Goal: Check status: Check status

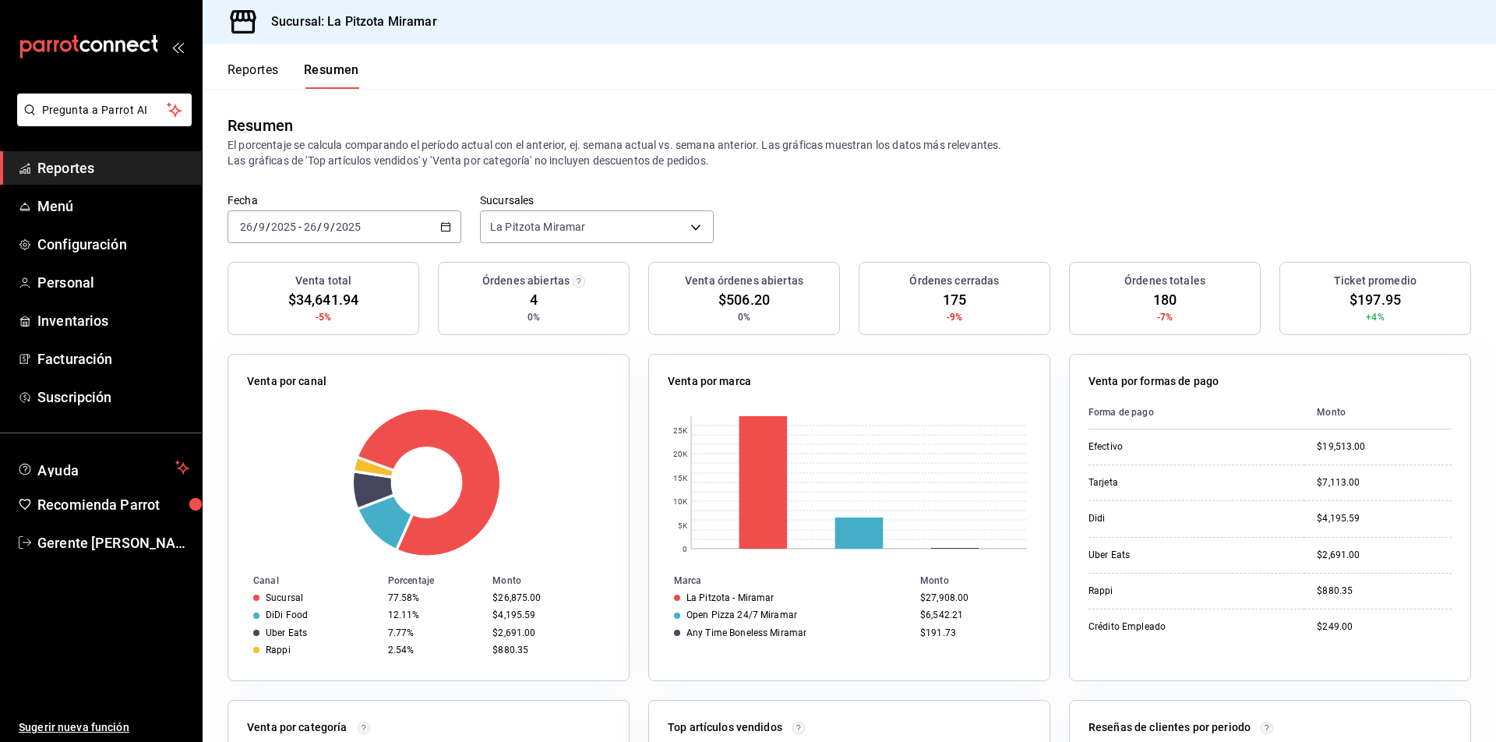
click at [436, 224] on div "[DATE] [DATE] - [DATE] [DATE]" at bounding box center [344, 226] width 234 height 33
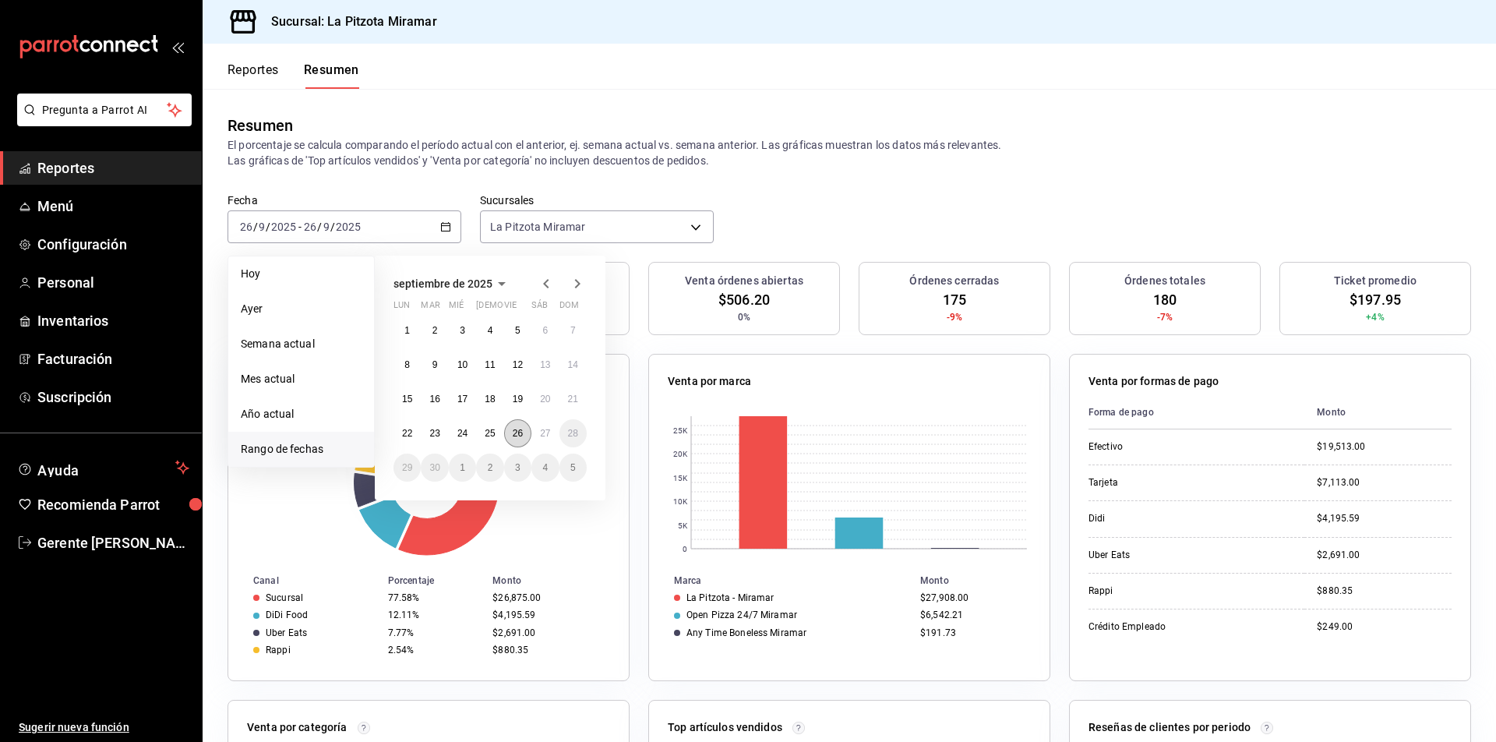
click at [514, 437] on abbr "26" at bounding box center [518, 433] width 10 height 11
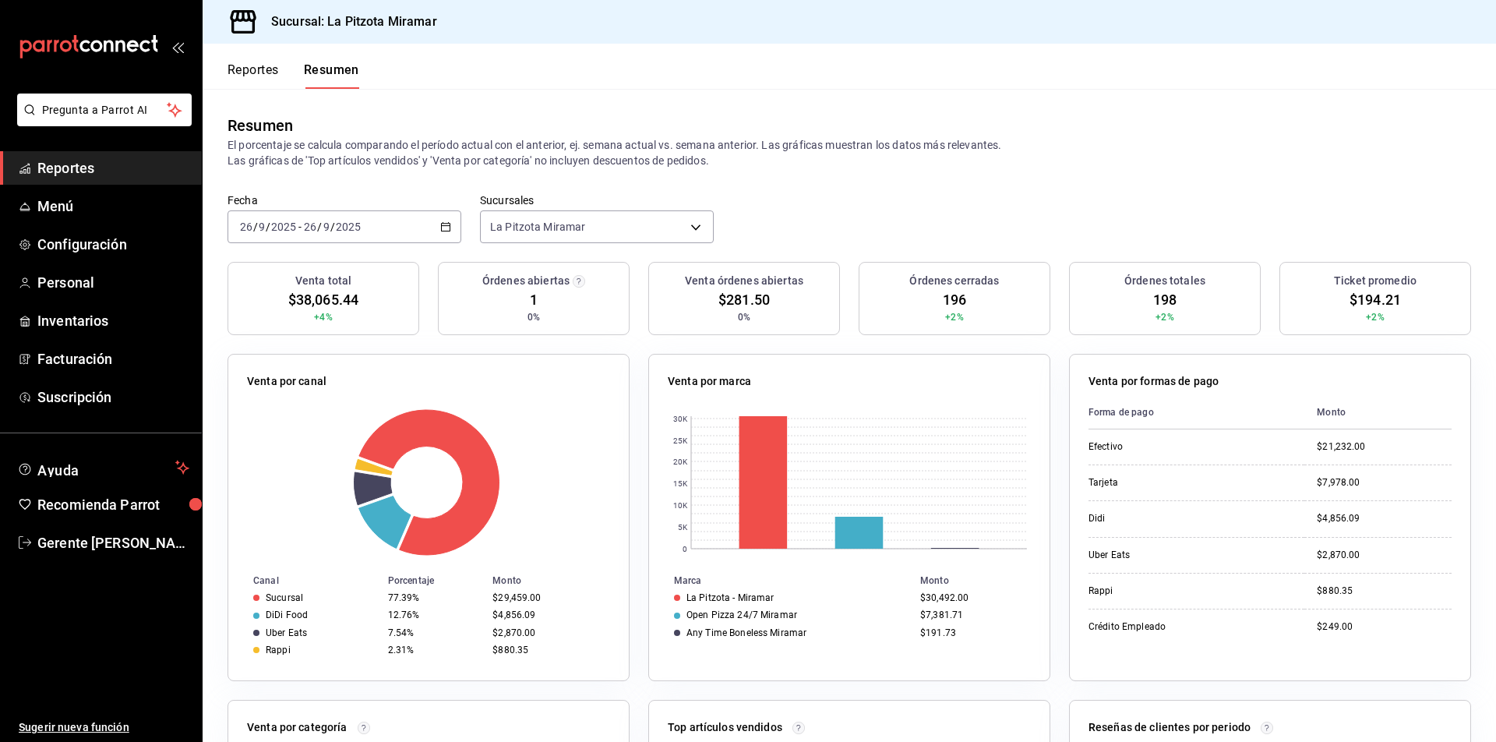
click at [277, 81] on button "Reportes" at bounding box center [252, 75] width 51 height 26
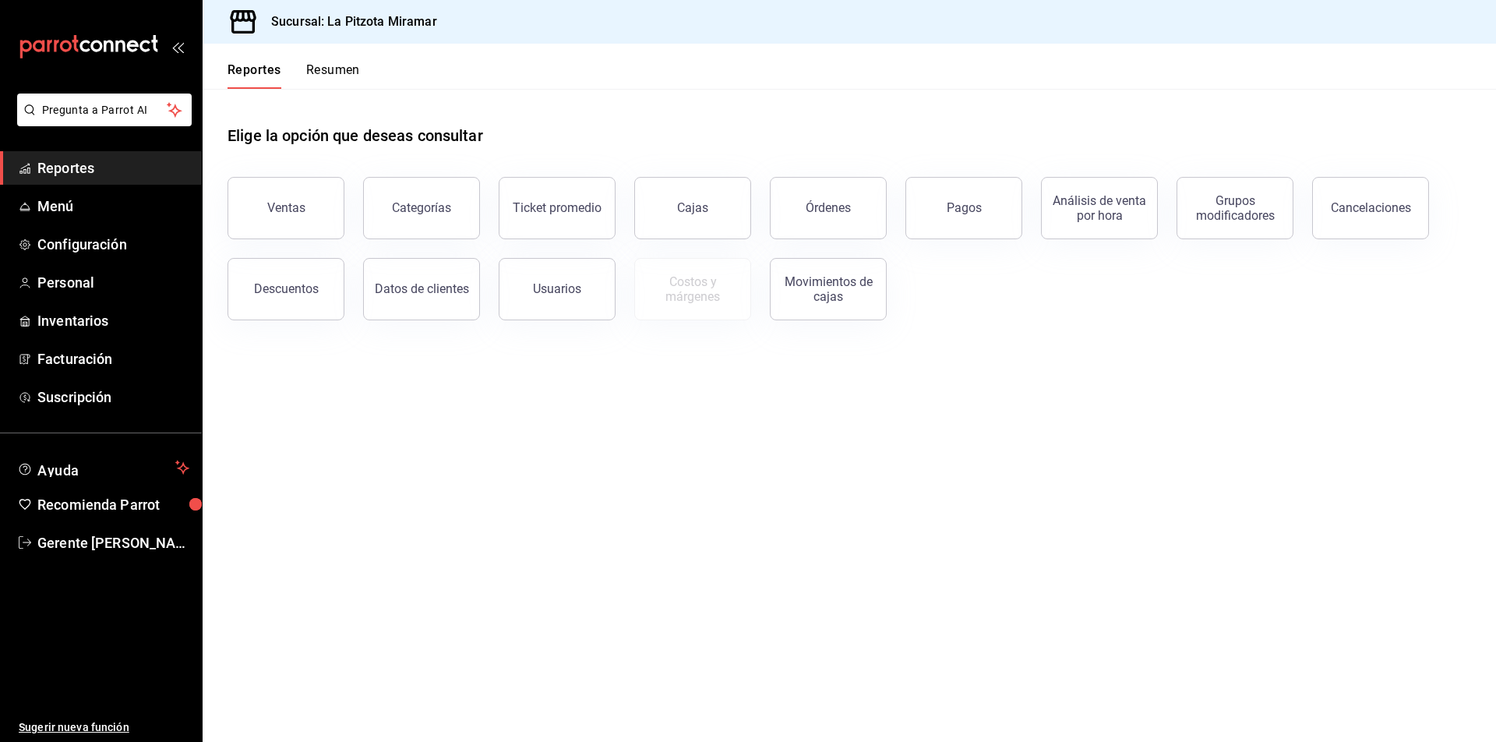
drag, startPoint x: 291, startPoint y: 221, endPoint x: 319, endPoint y: 214, distance: 28.2
click at [294, 220] on button "Ventas" at bounding box center [285, 208] width 117 height 62
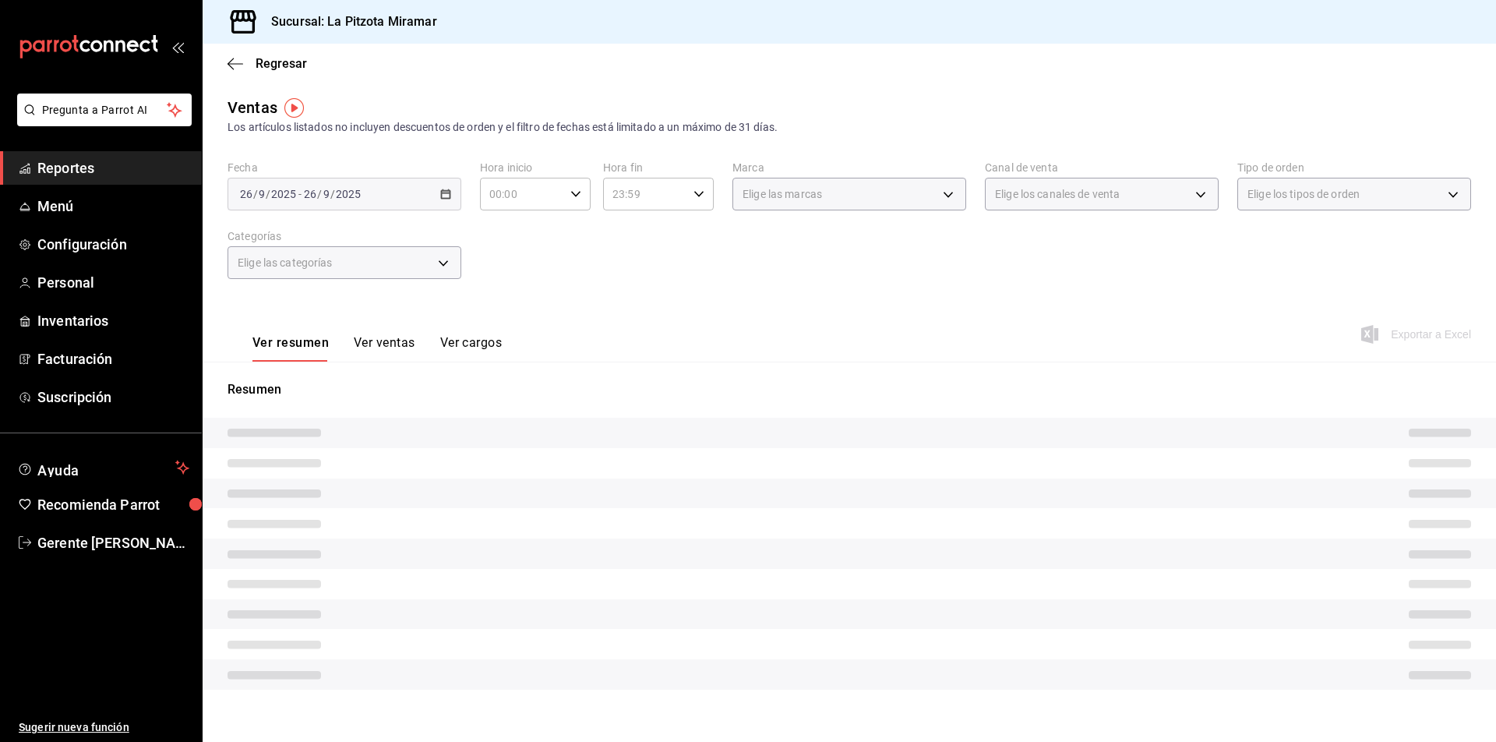
click at [404, 329] on div "Ver resumen Ver ventas Ver cargos" at bounding box center [364, 338] width 274 height 45
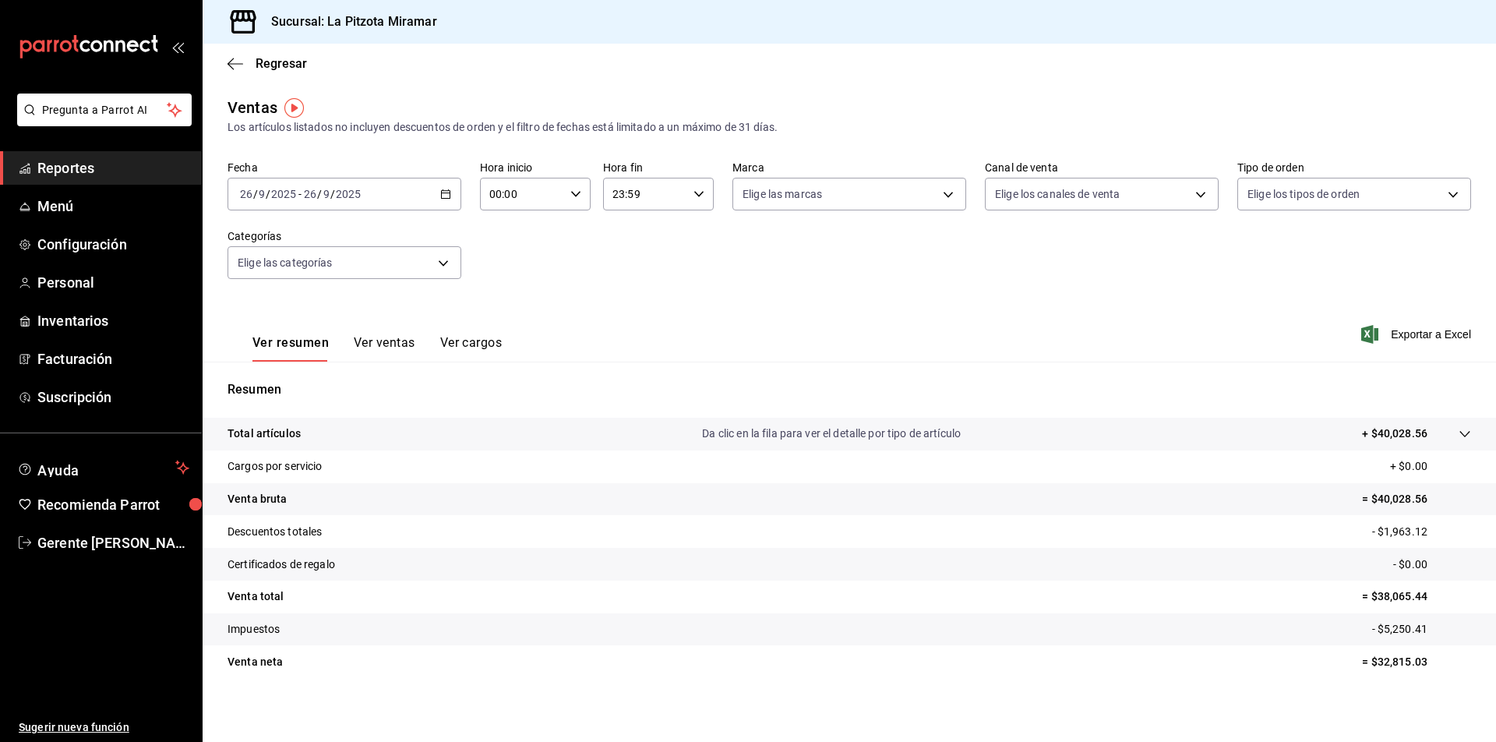
drag, startPoint x: 404, startPoint y: 352, endPoint x: 397, endPoint y: 345, distance: 9.9
click at [401, 350] on button "Ver ventas" at bounding box center [385, 348] width 62 height 26
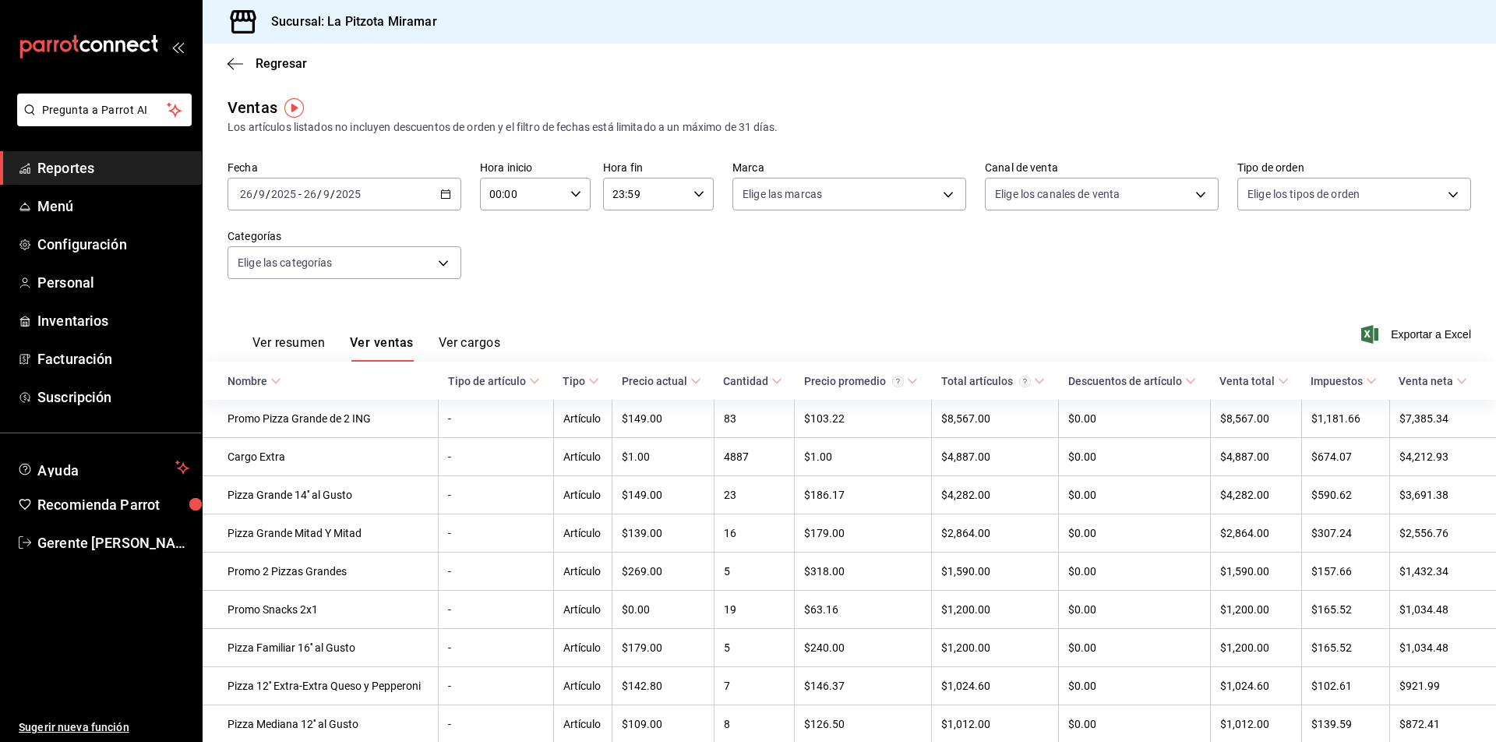
click at [248, 76] on div "Regresar" at bounding box center [849, 64] width 1293 height 40
click at [250, 70] on span "Regresar" at bounding box center [266, 63] width 79 height 15
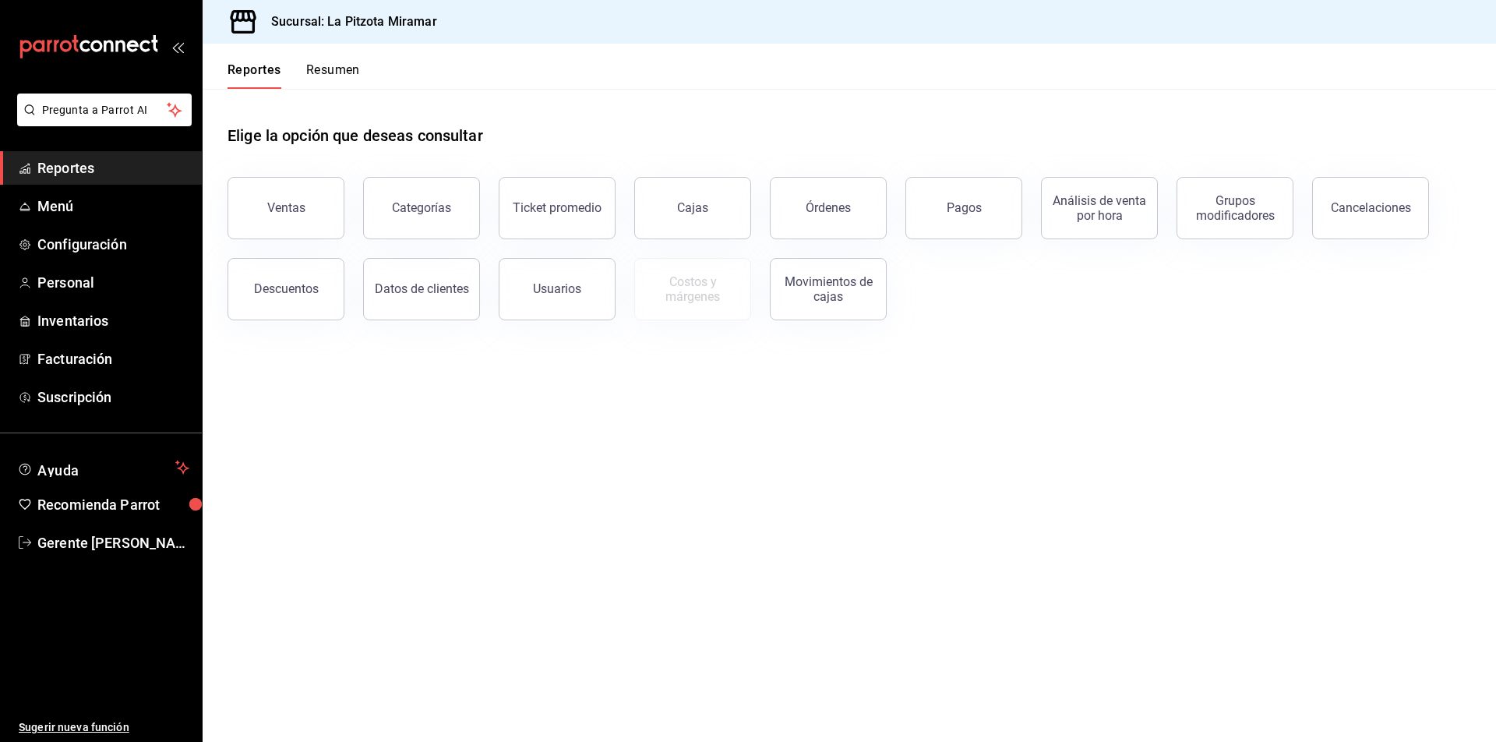
click at [313, 75] on button "Resumen" at bounding box center [333, 75] width 54 height 26
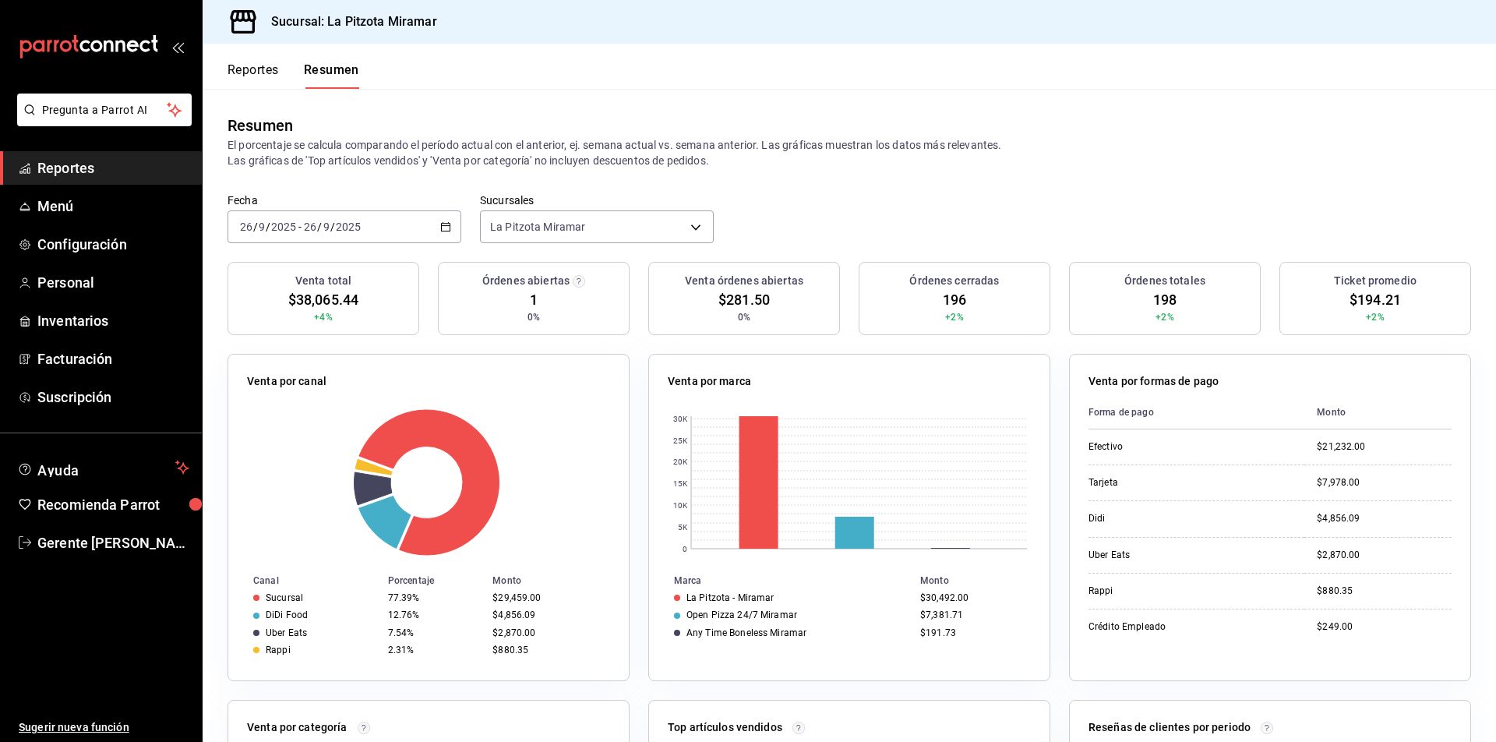
click at [439, 215] on div "[DATE] [DATE] - [DATE] [DATE]" at bounding box center [344, 226] width 234 height 33
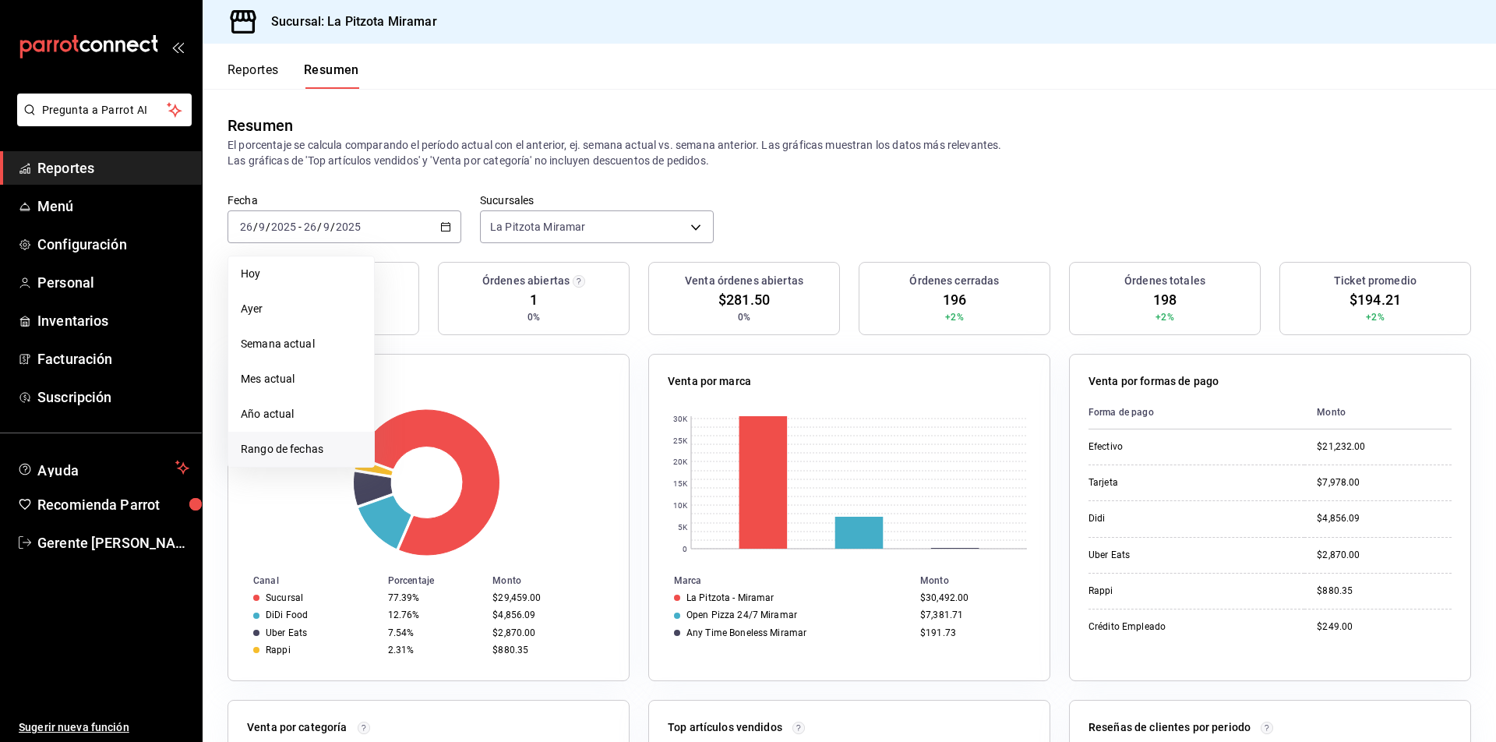
click at [284, 448] on span "Rango de fechas" at bounding box center [301, 449] width 121 height 16
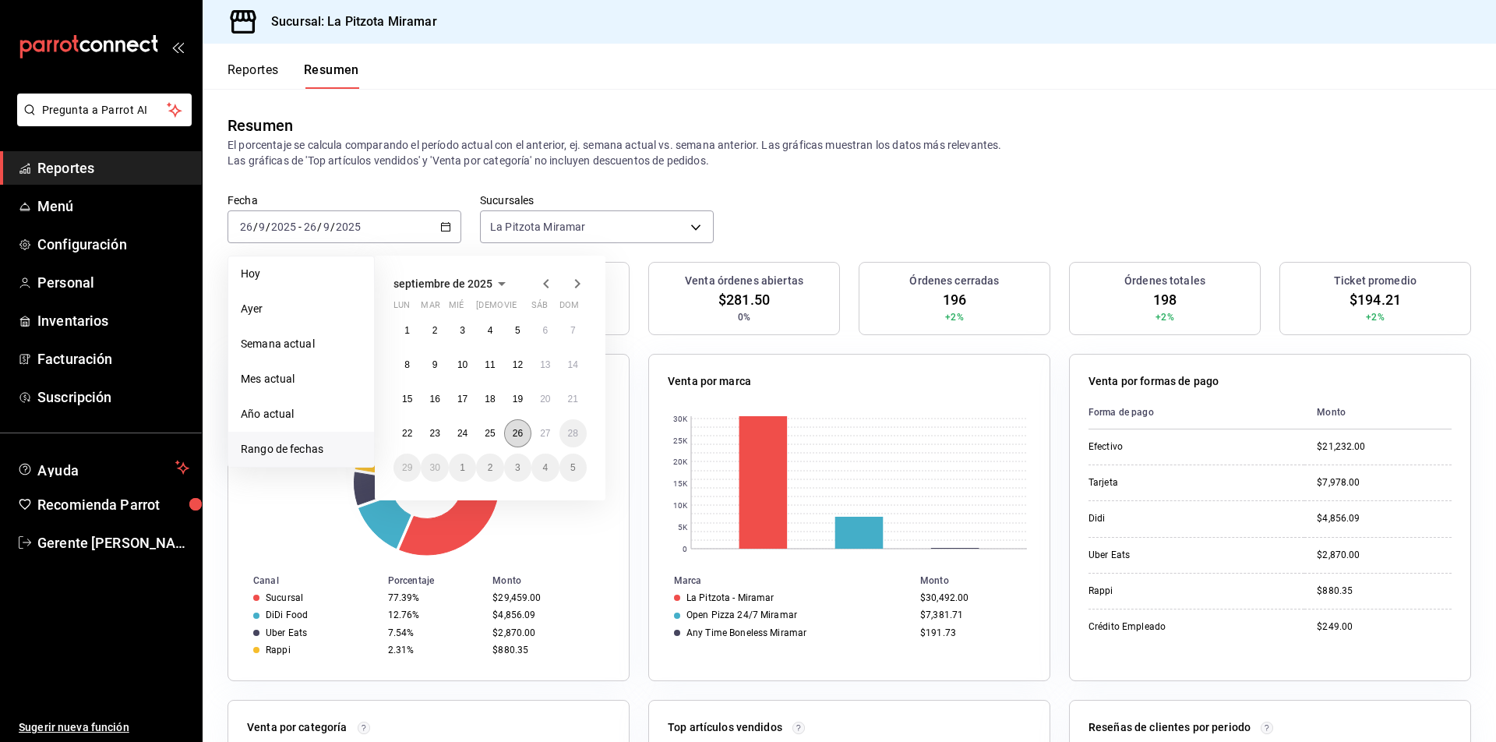
click at [524, 428] on button "26" at bounding box center [517, 433] width 27 height 28
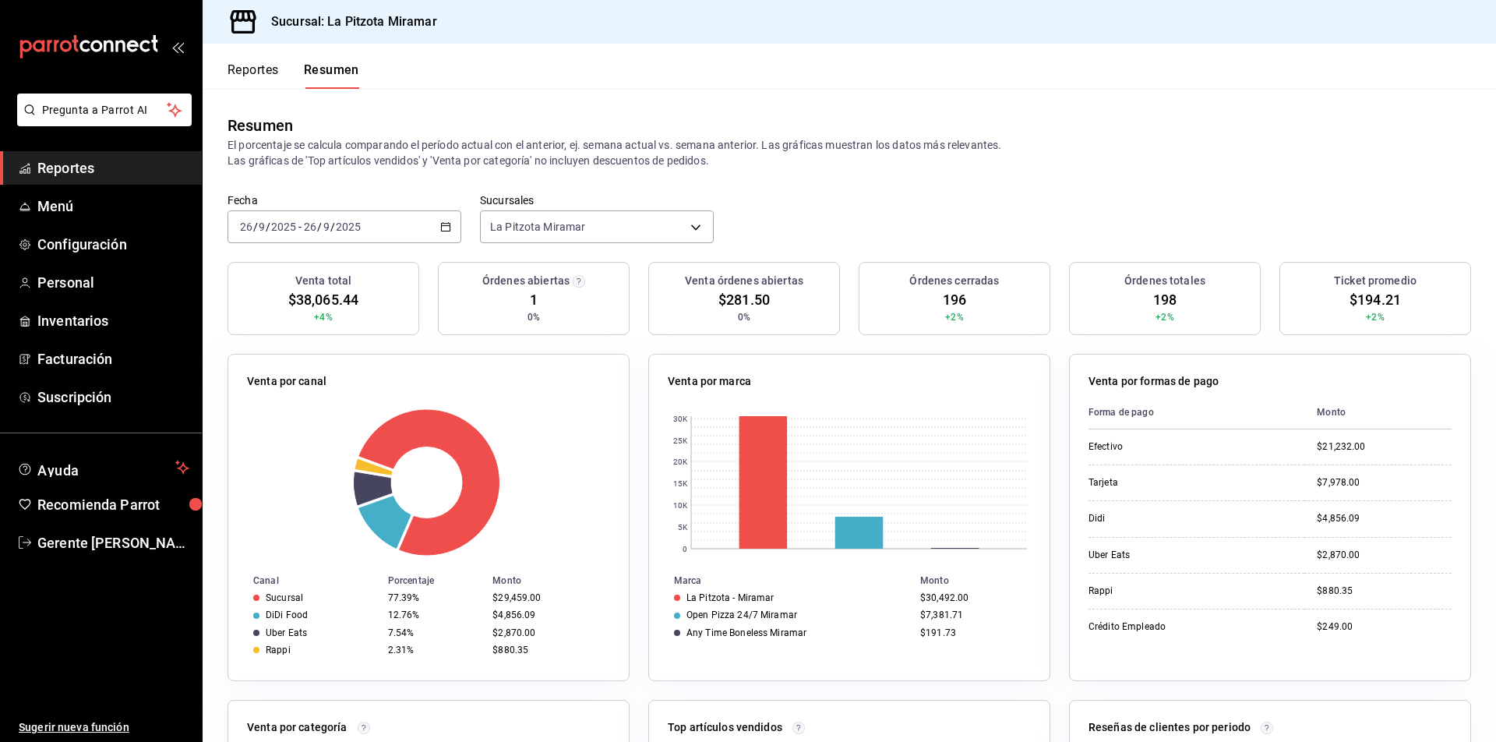
click at [266, 56] on div "Reportes Resumen" at bounding box center [281, 66] width 157 height 45
click at [451, 225] on div "[DATE] [DATE] - [DATE] [DATE]" at bounding box center [344, 226] width 234 height 33
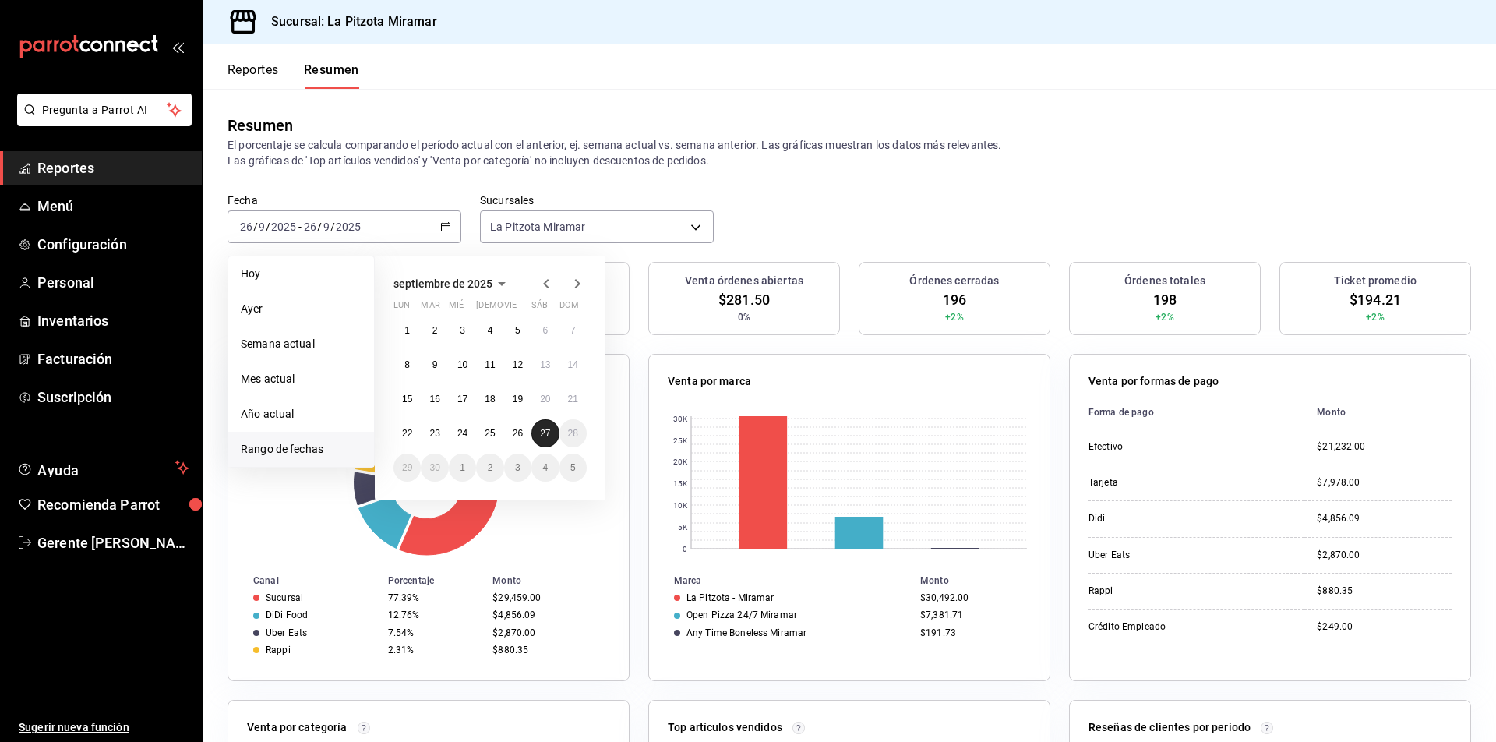
click at [545, 429] on abbr "27" at bounding box center [545, 433] width 10 height 11
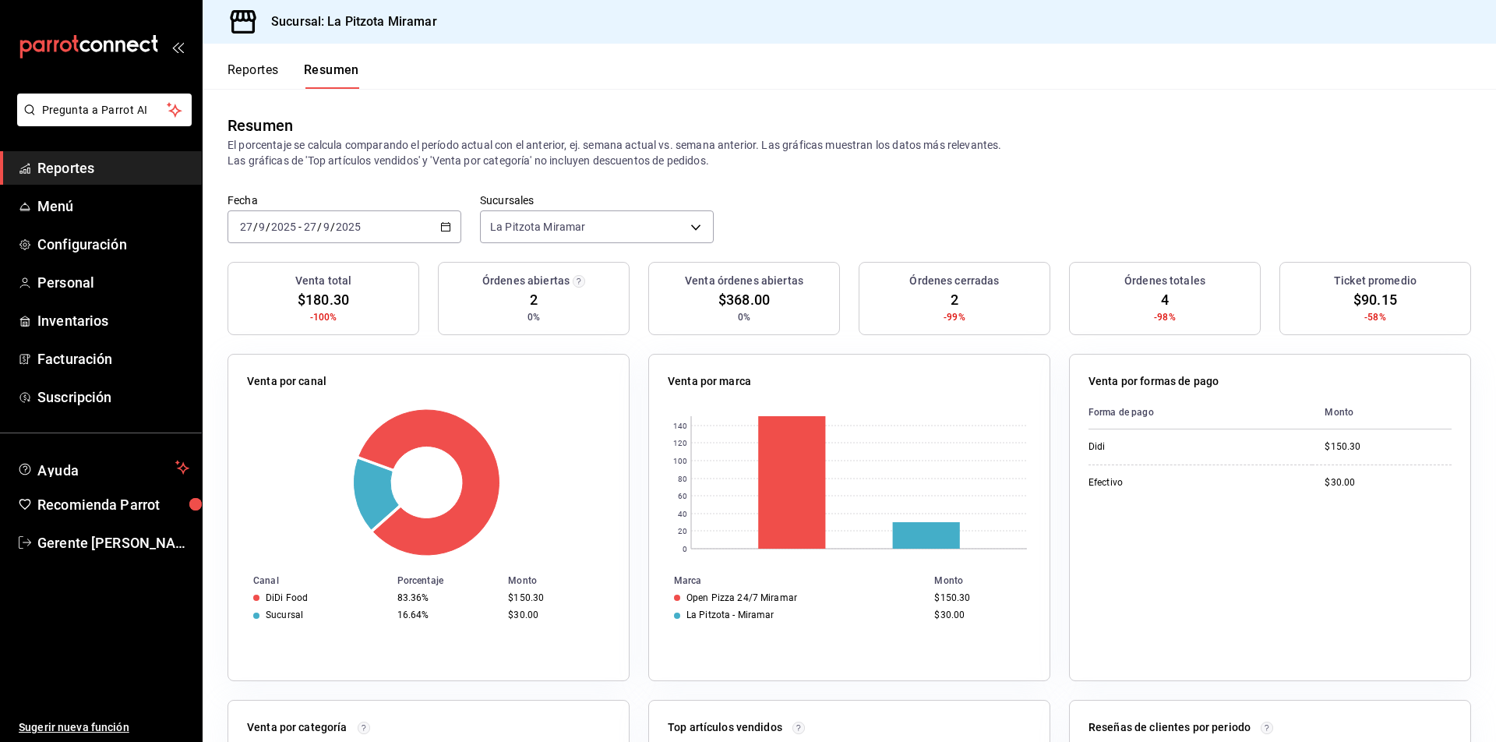
click at [442, 226] on \(Stroke\) "button" at bounding box center [446, 225] width 9 height 1
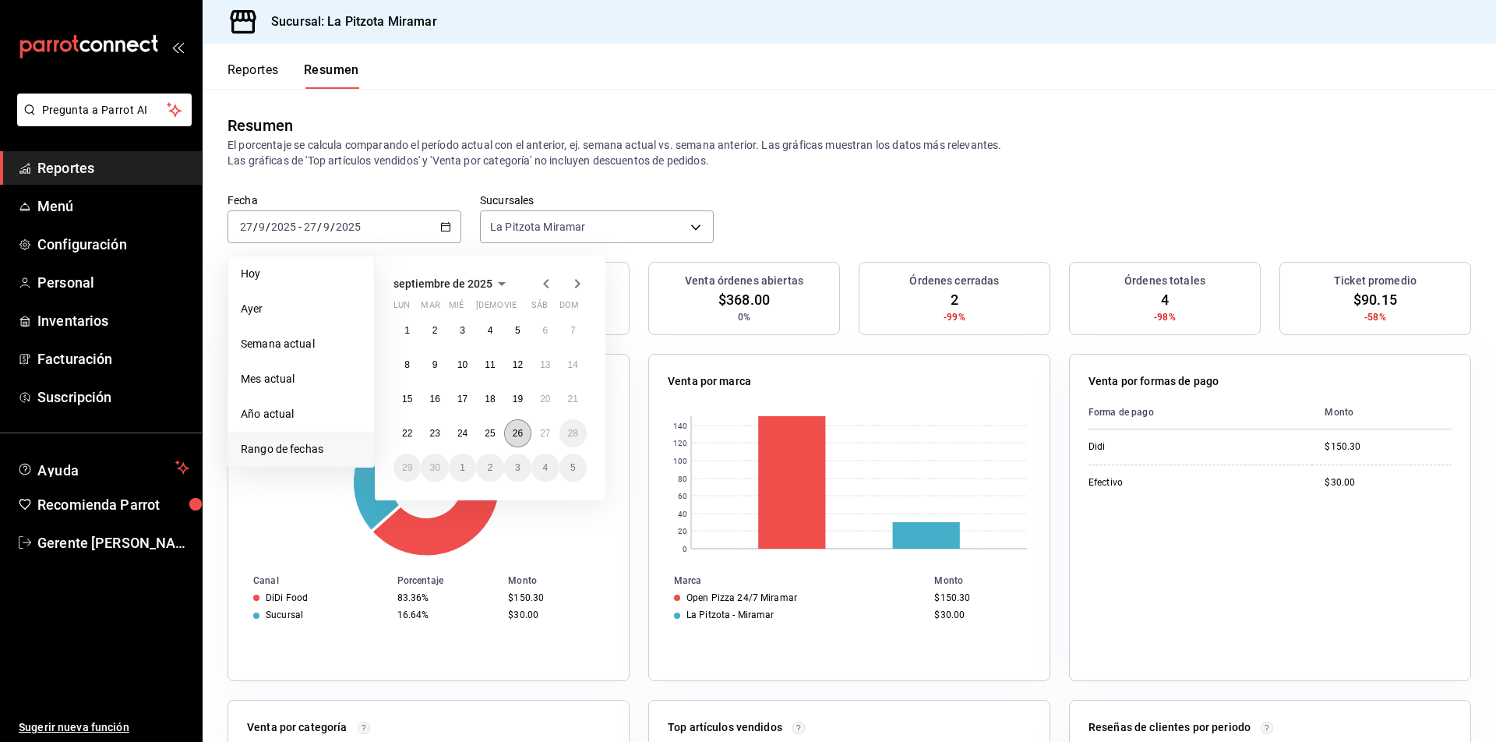
click at [517, 442] on button "26" at bounding box center [517, 433] width 27 height 28
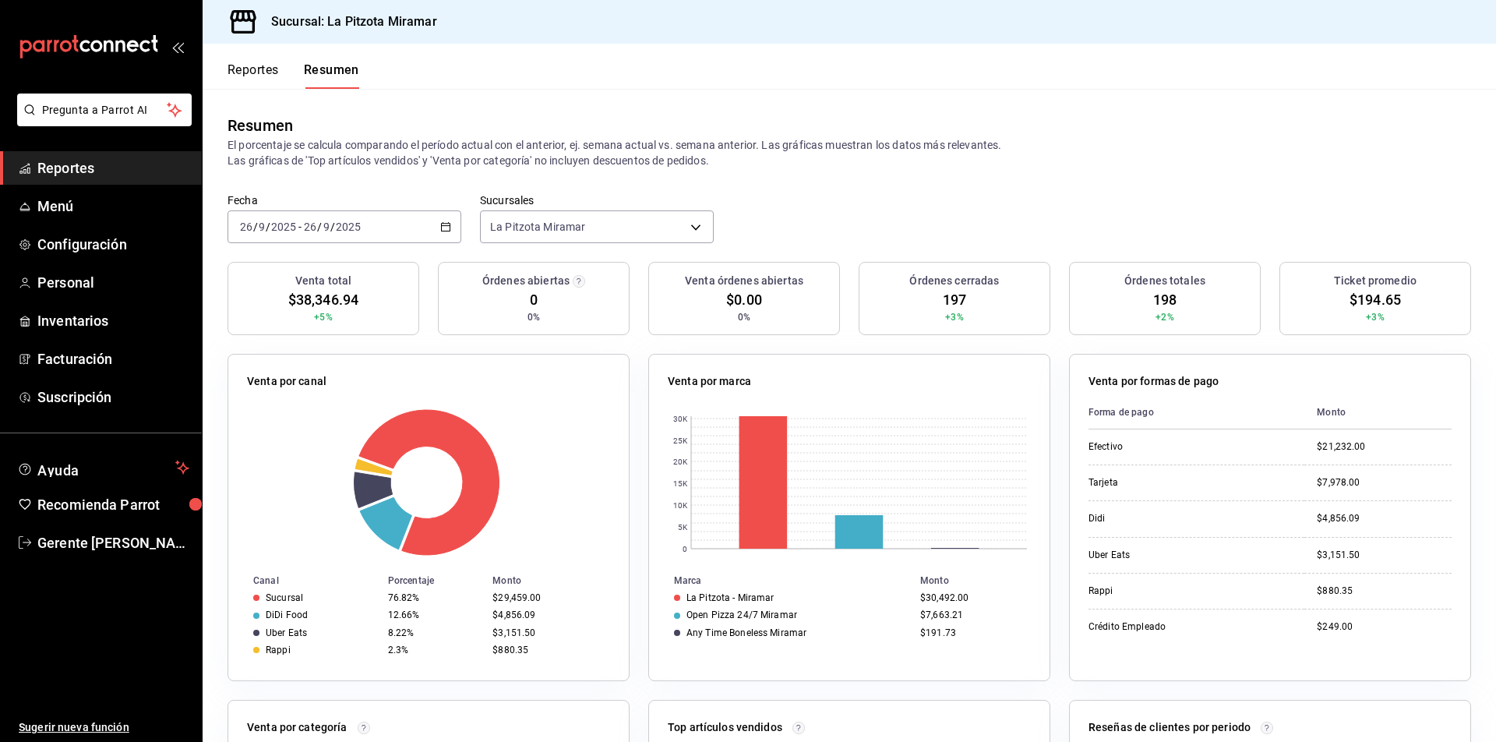
click at [445, 229] on icon "button" at bounding box center [445, 226] width 11 height 11
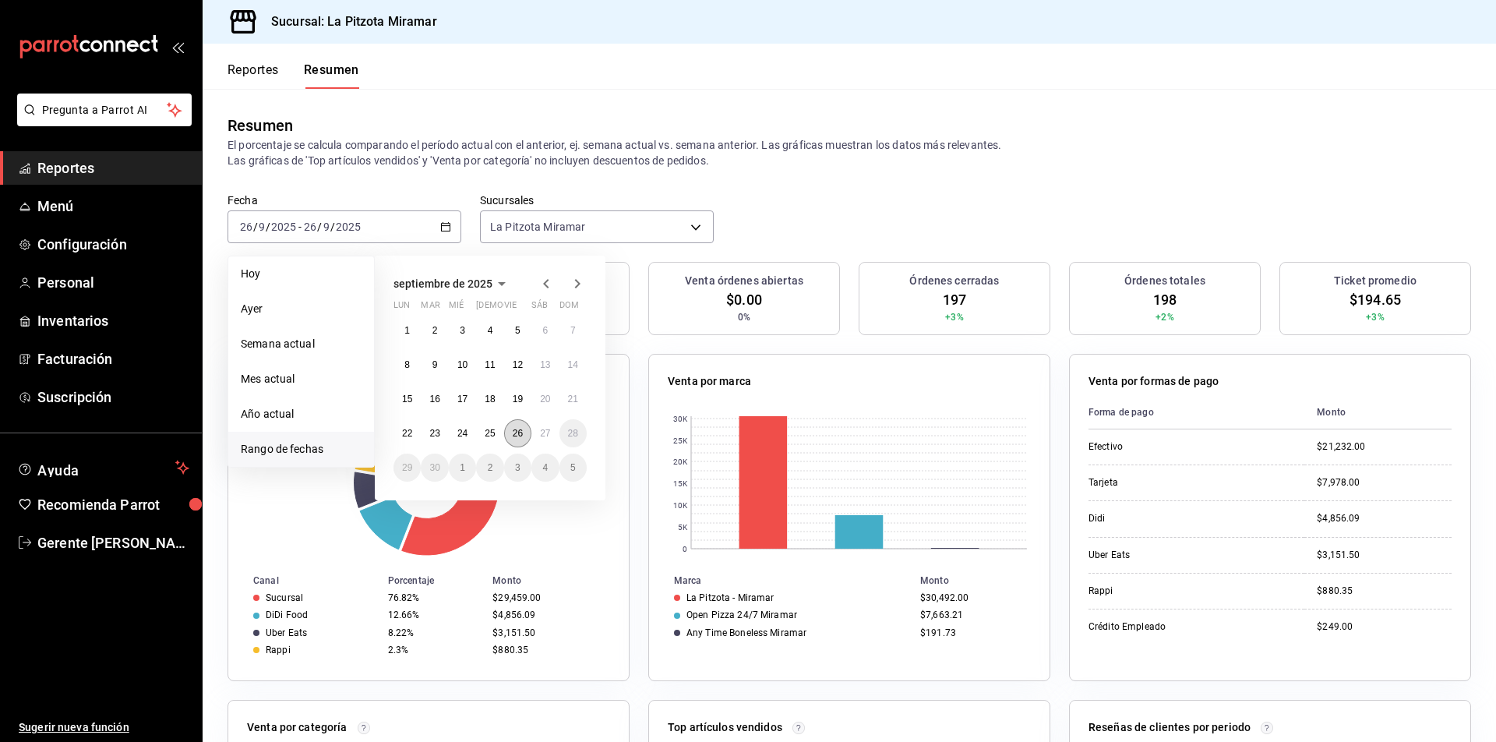
click at [517, 437] on abbr "26" at bounding box center [518, 433] width 10 height 11
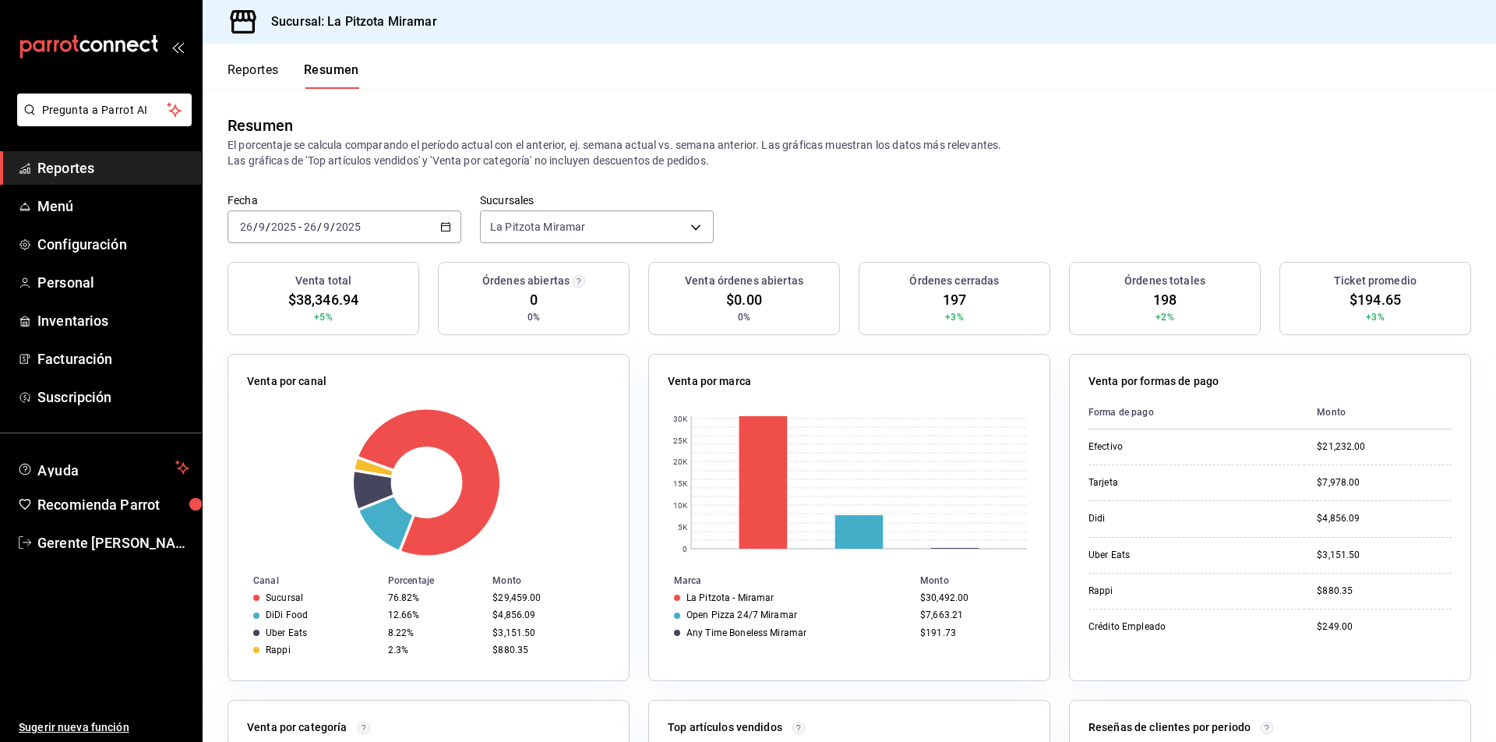
click at [362, 231] on div "[DATE] [DATE] - [DATE] [DATE]" at bounding box center [344, 226] width 234 height 33
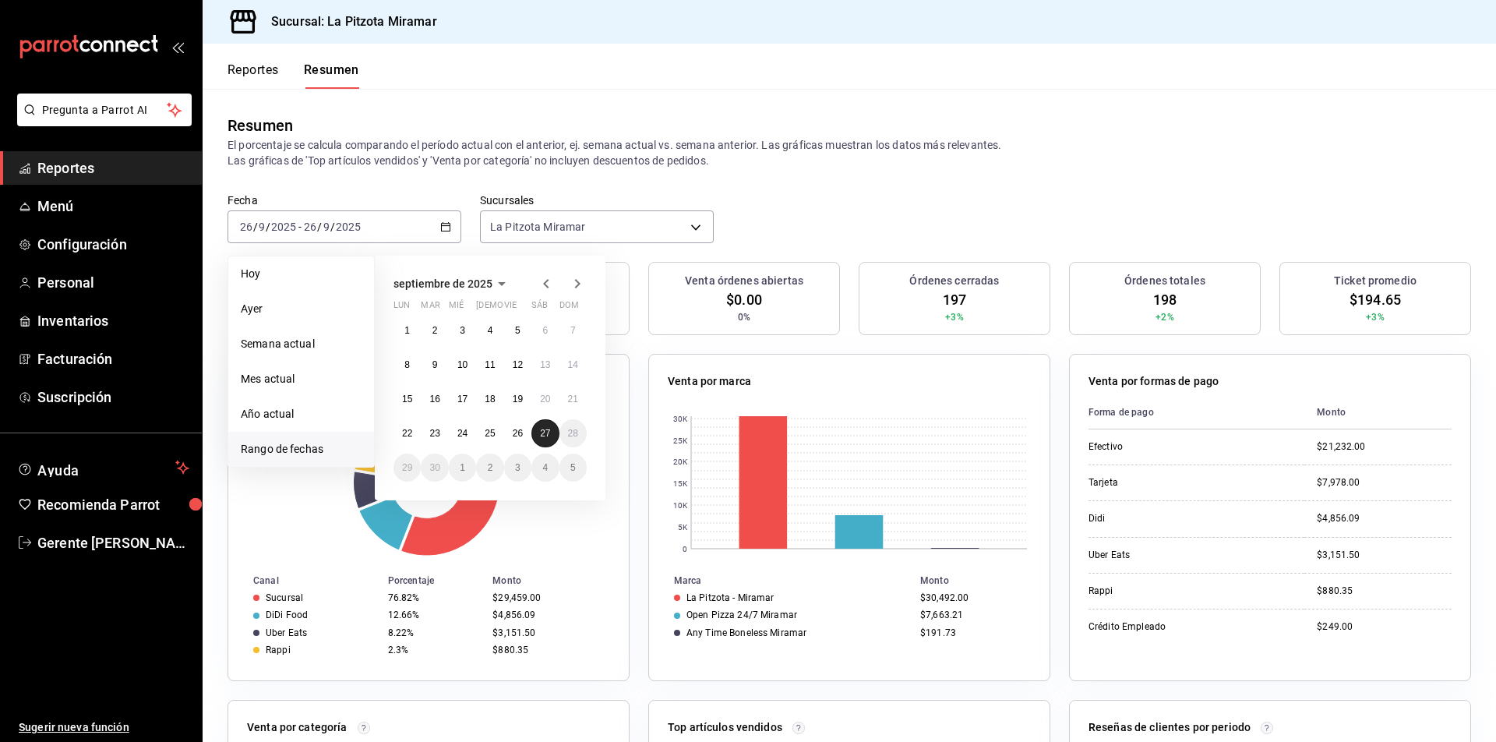
click at [541, 439] on button "27" at bounding box center [544, 433] width 27 height 28
